Goal: Navigation & Orientation: Find specific page/section

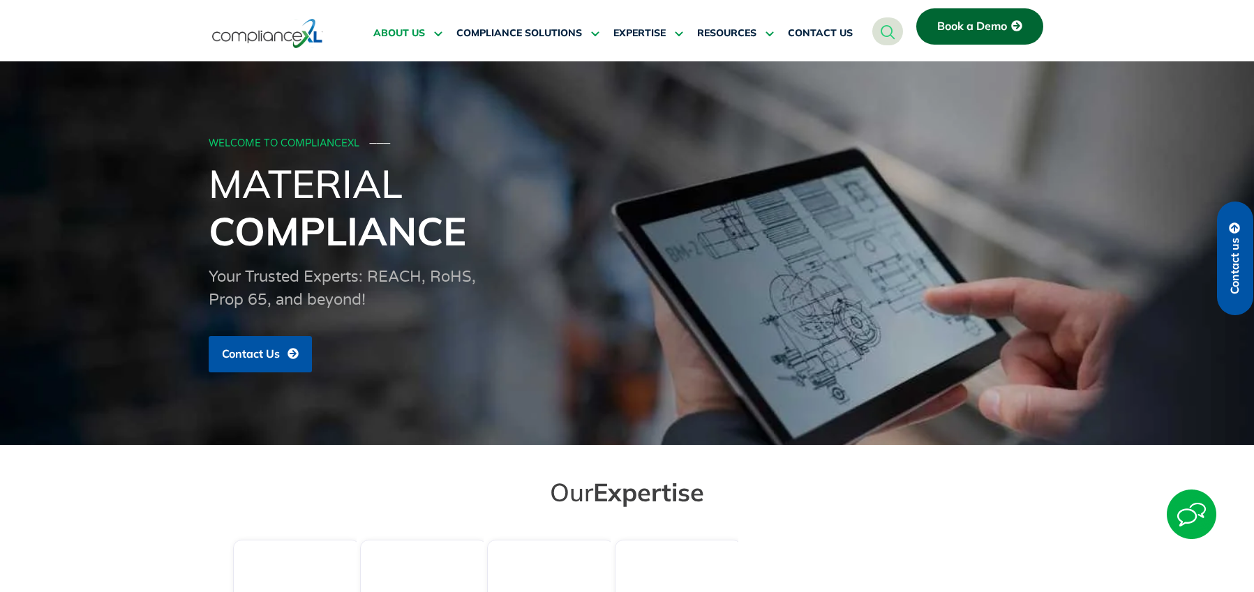
click at [430, 38] on icon at bounding box center [436, 33] width 13 height 10
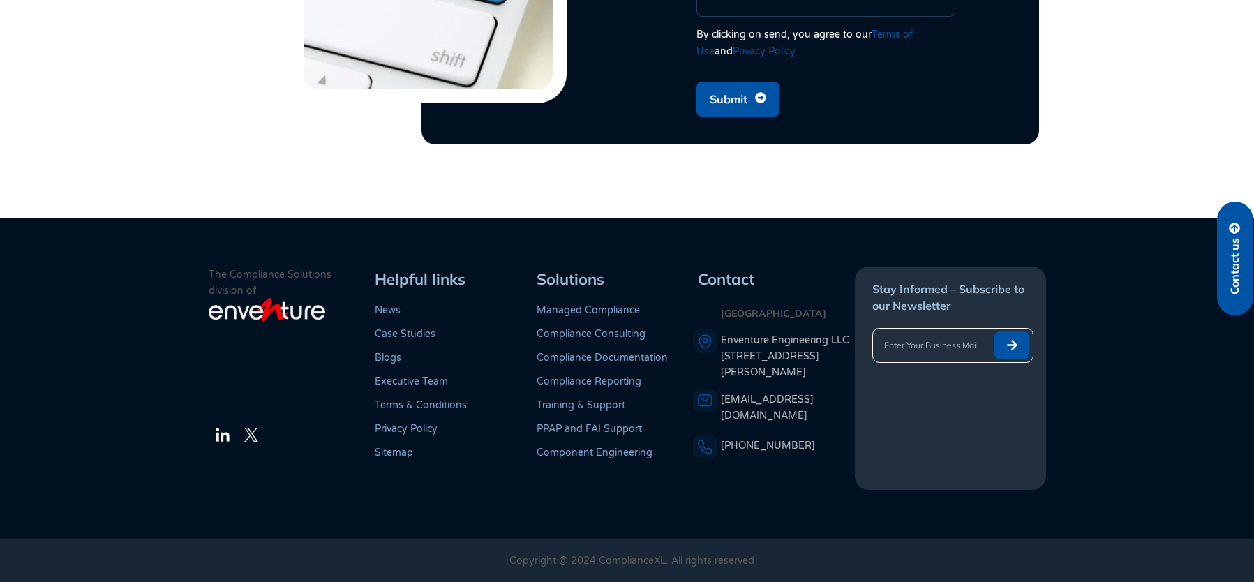
scroll to position [7183, 0]
